Goal: Task Accomplishment & Management: Complete application form

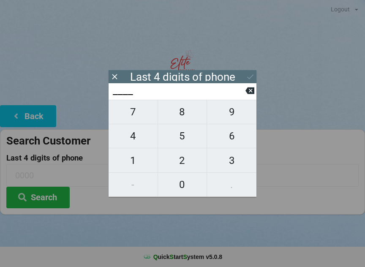
click at [130, 142] on span "4" at bounding box center [132, 136] width 49 height 18
type input "4___"
click at [227, 118] on span "9" at bounding box center [231, 112] width 49 height 18
type input "49__"
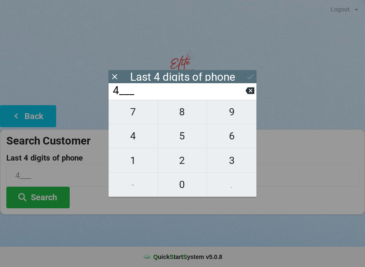
type input "49__"
click at [176, 189] on span "0" at bounding box center [182, 185] width 49 height 18
type input "490_"
click at [183, 161] on span "2" at bounding box center [182, 161] width 49 height 18
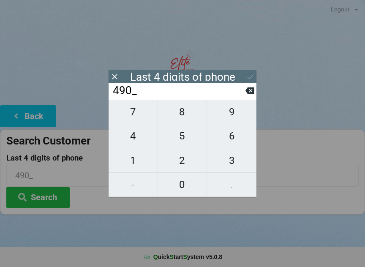
type input "4902"
click at [46, 195] on button "Search" at bounding box center [37, 198] width 63 height 22
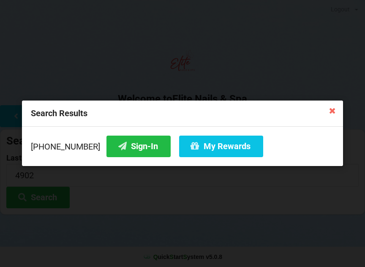
click at [117, 139] on button "Sign-In" at bounding box center [138, 146] width 64 height 22
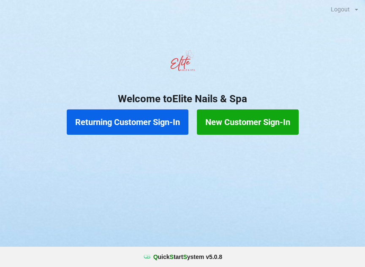
click at [233, 120] on button "New Customer Sign-In" at bounding box center [248, 121] width 102 height 25
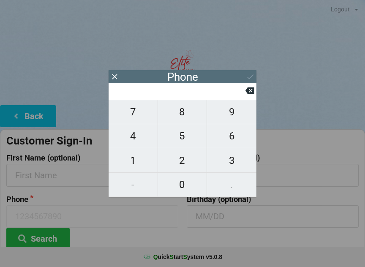
click at [229, 140] on span "6" at bounding box center [231, 136] width 49 height 18
type input "6"
click at [139, 121] on span "7" at bounding box center [132, 112] width 49 height 18
type input "67"
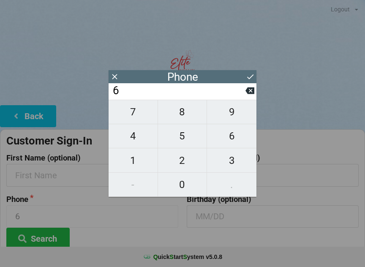
type input "67"
click at [179, 116] on span "8" at bounding box center [182, 112] width 49 height 18
type input "678"
click at [182, 157] on span "2" at bounding box center [182, 161] width 49 height 18
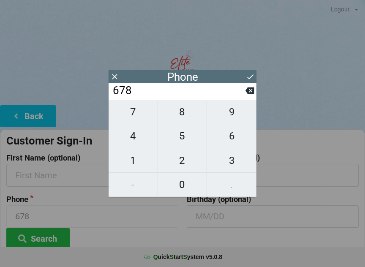
type input "6782"
click at [229, 165] on span "3" at bounding box center [231, 161] width 49 height 18
type input "67823"
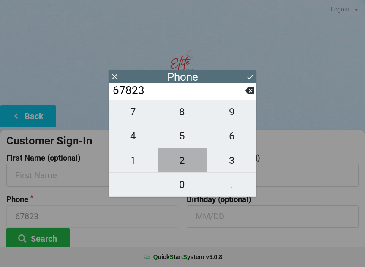
click at [183, 160] on span "2" at bounding box center [182, 161] width 49 height 18
type input "678232"
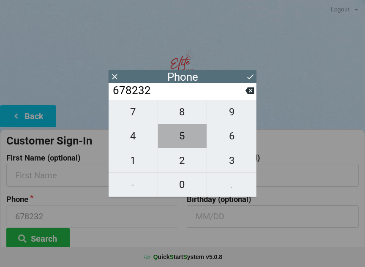
click at [179, 133] on span "5" at bounding box center [182, 136] width 49 height 18
type input "6782325"
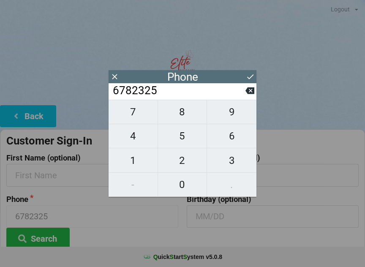
click at [180, 116] on span "8" at bounding box center [182, 112] width 49 height 18
type input "67823258"
click at [223, 118] on span "9" at bounding box center [231, 112] width 49 height 18
type input "678232589"
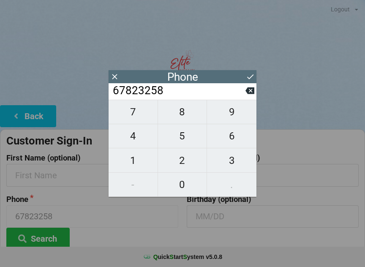
type input "678232589"
click at [243, 93] on input "678232589" at bounding box center [178, 91] width 133 height 14
click at [251, 93] on icon at bounding box center [249, 90] width 9 height 9
click at [137, 113] on span "7" at bounding box center [132, 112] width 49 height 18
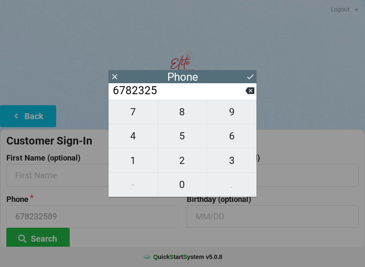
type input "67823257"
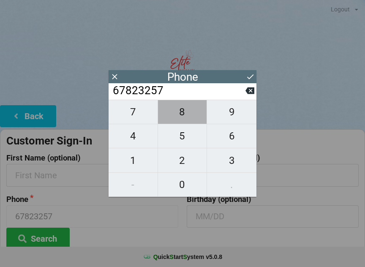
click at [184, 121] on span "8" at bounding box center [182, 112] width 49 height 18
type input "678232578"
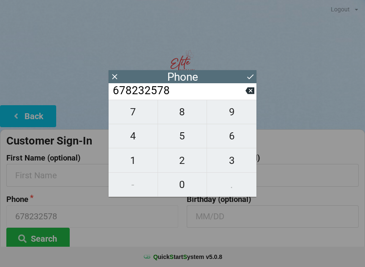
click at [233, 115] on span "9" at bounding box center [231, 112] width 49 height 18
type input "6782325789"
click at [250, 71] on button at bounding box center [250, 76] width 9 height 11
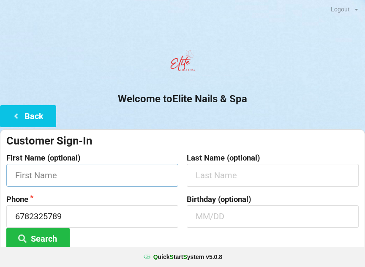
click at [102, 172] on input "text" at bounding box center [92, 175] width 172 height 22
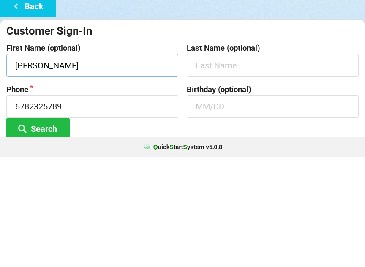
type input "[PERSON_NAME]"
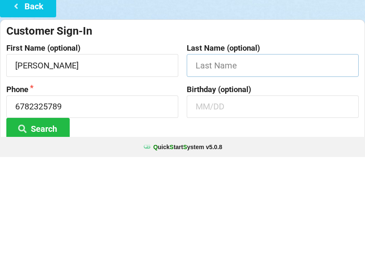
click at [235, 164] on input "text" at bounding box center [273, 175] width 172 height 22
click at [28, 105] on button "Back" at bounding box center [28, 116] width 56 height 22
